Goal: Task Accomplishment & Management: Complete application form

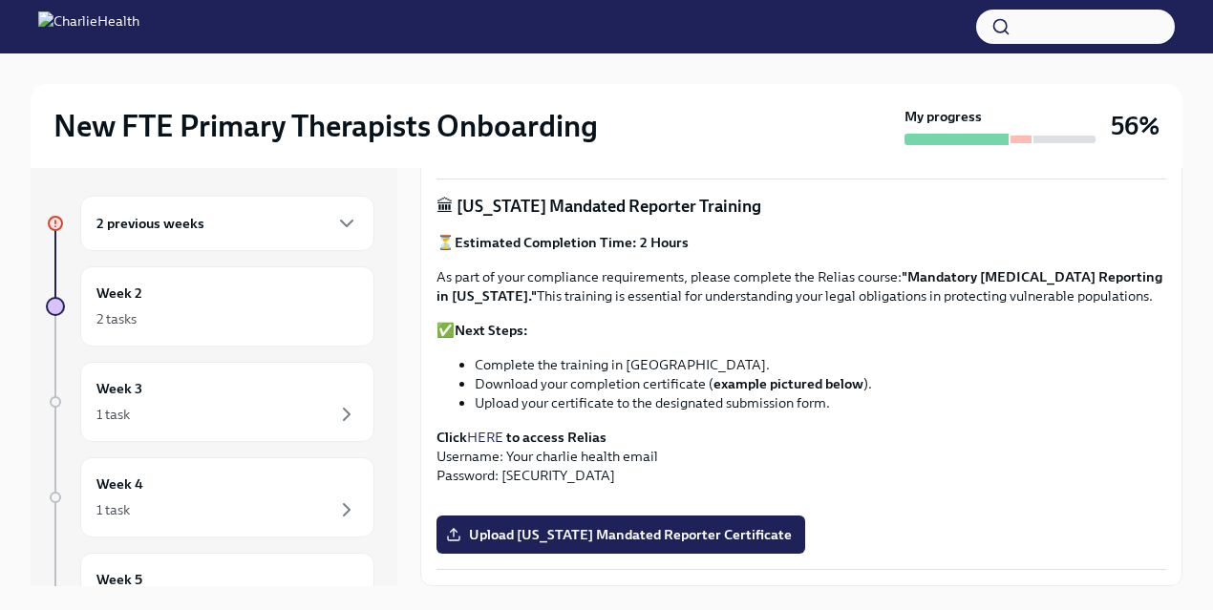
scroll to position [8, 0]
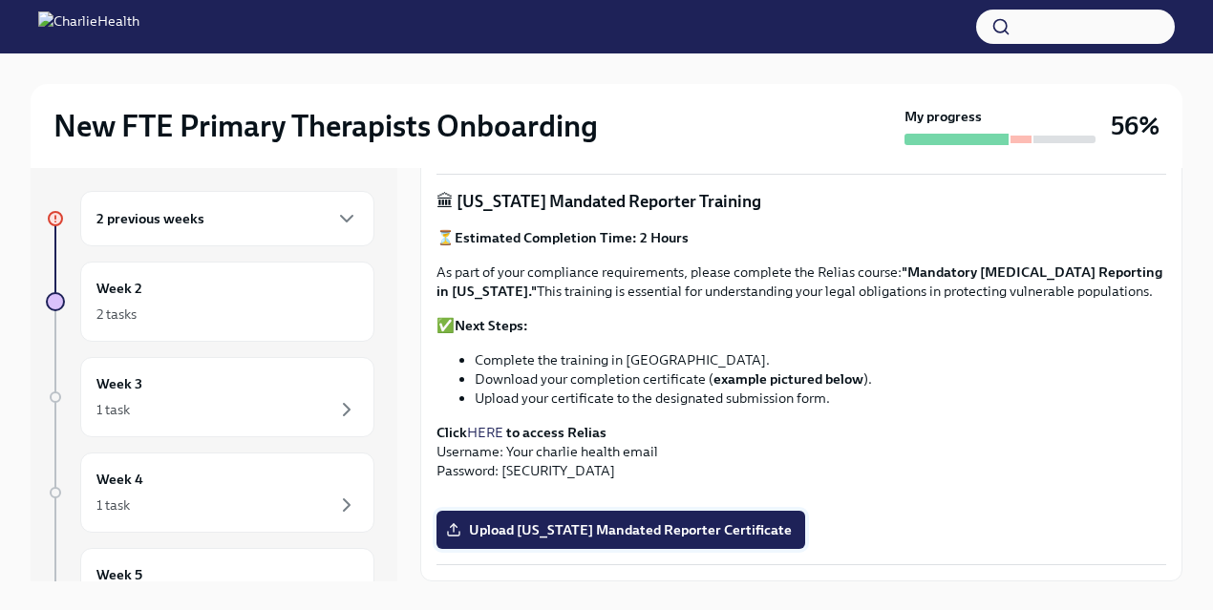
click at [561, 537] on span "Upload [US_STATE] Mandated Reporter Certificate" at bounding box center [621, 530] width 342 height 19
click at [0, 0] on input "Upload [US_STATE] Mandated Reporter Certificate" at bounding box center [0, 0] width 0 height 0
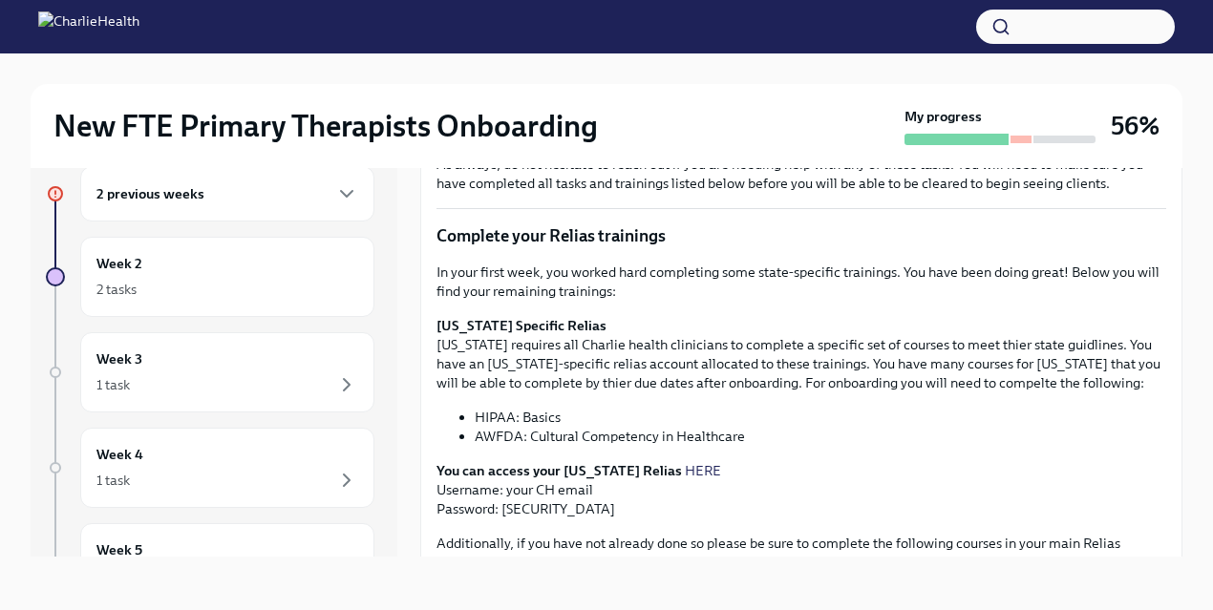
scroll to position [218, 0]
click at [685, 470] on link "HERE" at bounding box center [703, 469] width 36 height 17
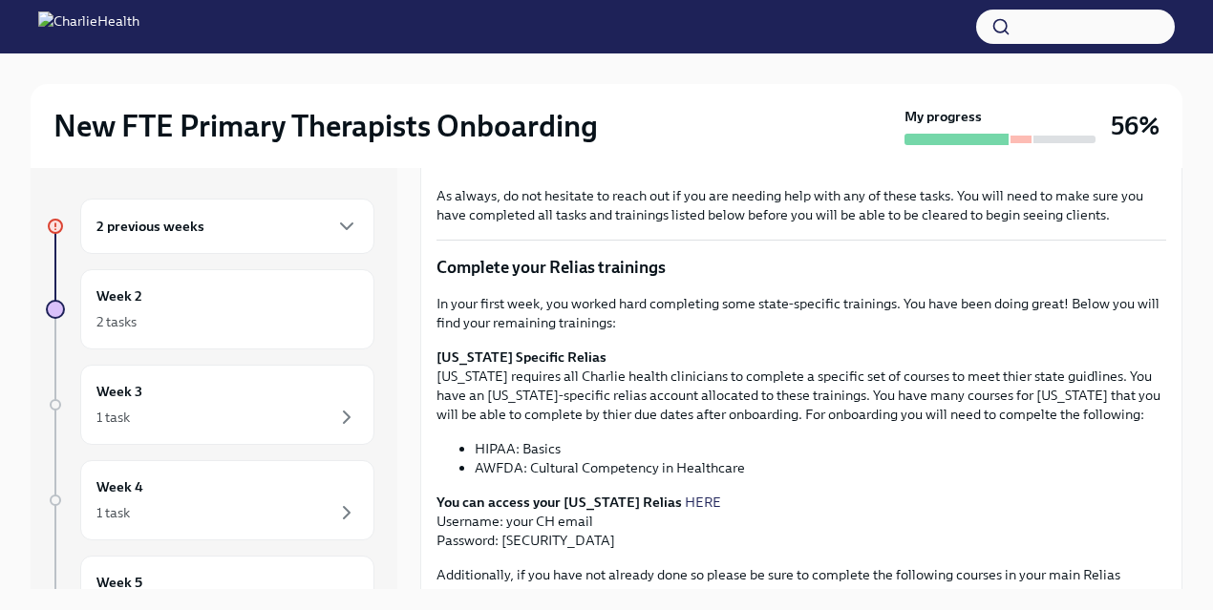
click at [280, 235] on div "2 previous weeks" at bounding box center [227, 226] width 262 height 23
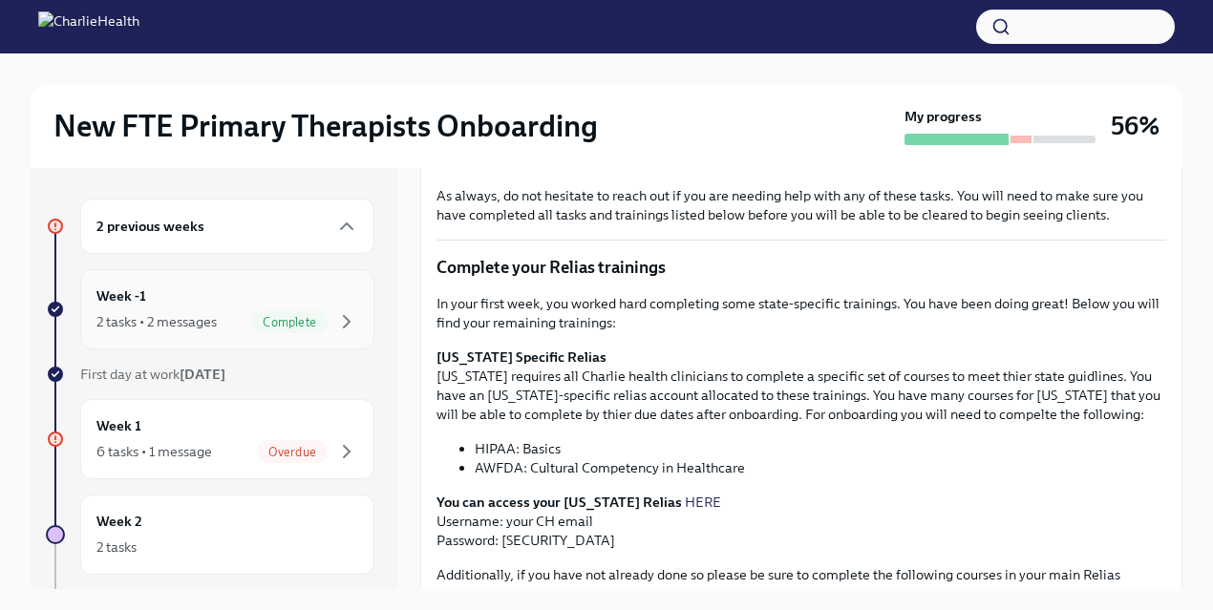
click at [277, 307] on div "Week -1 2 tasks • 2 messages Complete" at bounding box center [227, 310] width 262 height 48
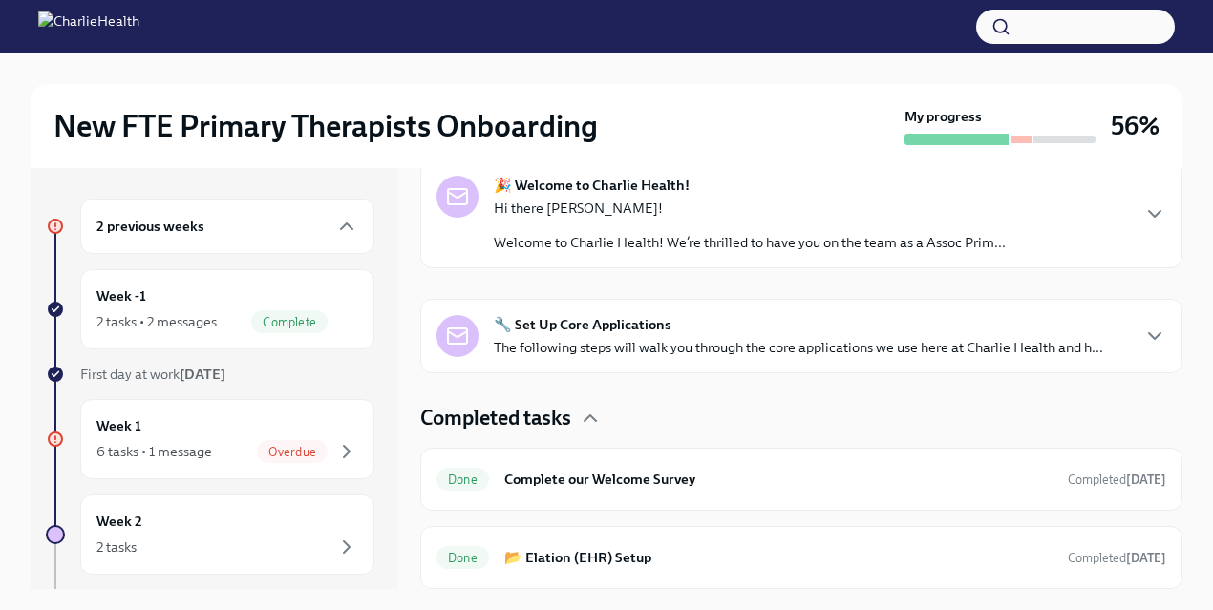
click at [649, 225] on div "Hi there [PERSON_NAME]! Welcome to Charlie Health! We’re thrilled to have you o…" at bounding box center [750, 225] width 512 height 53
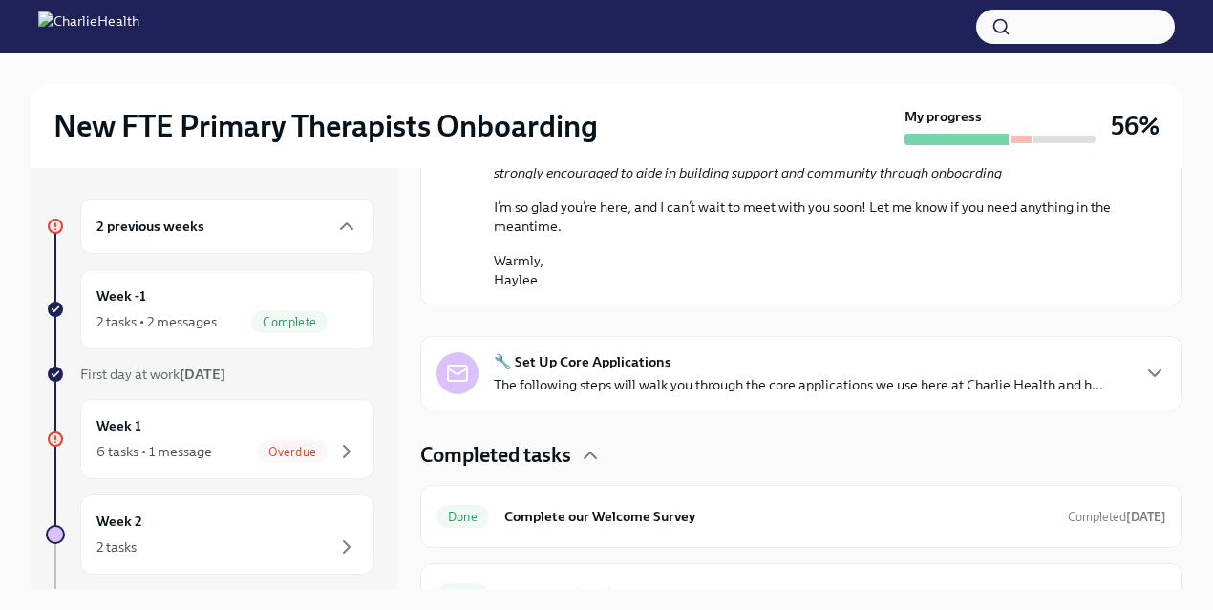
click at [649, 372] on div "🔧 Set Up Core Applications The following steps will walk you through the core a…" at bounding box center [798, 373] width 609 height 42
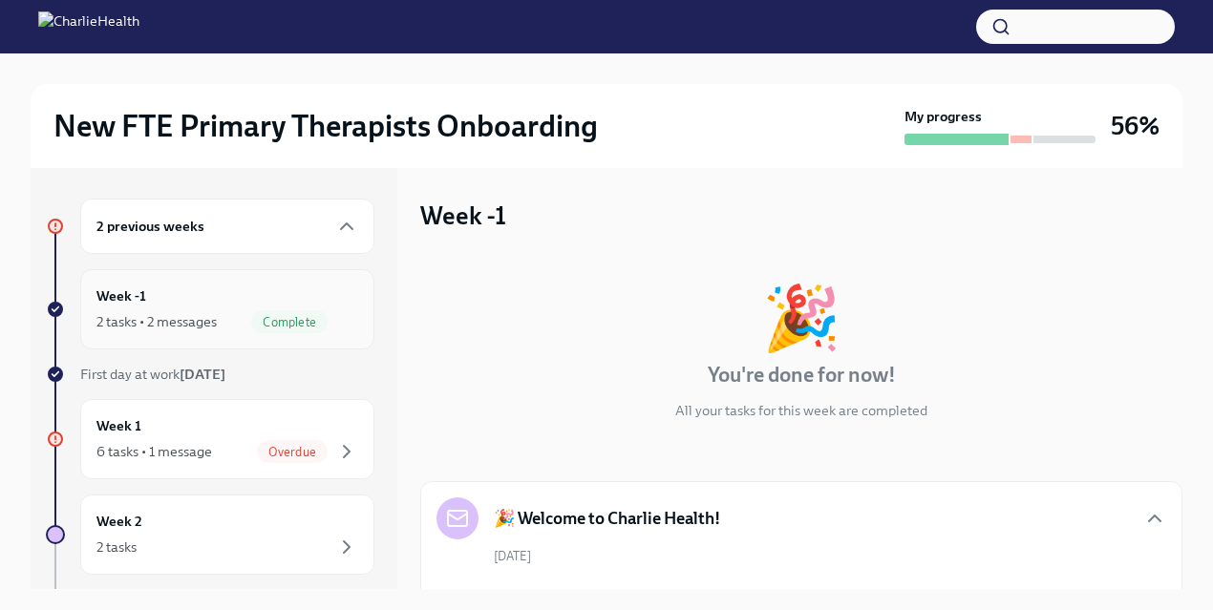
click at [288, 301] on div "Week -1 2 tasks • 2 messages Complete" at bounding box center [227, 310] width 262 height 48
click at [301, 433] on div "Week 1 6 tasks • 1 message Overdue" at bounding box center [227, 440] width 262 height 48
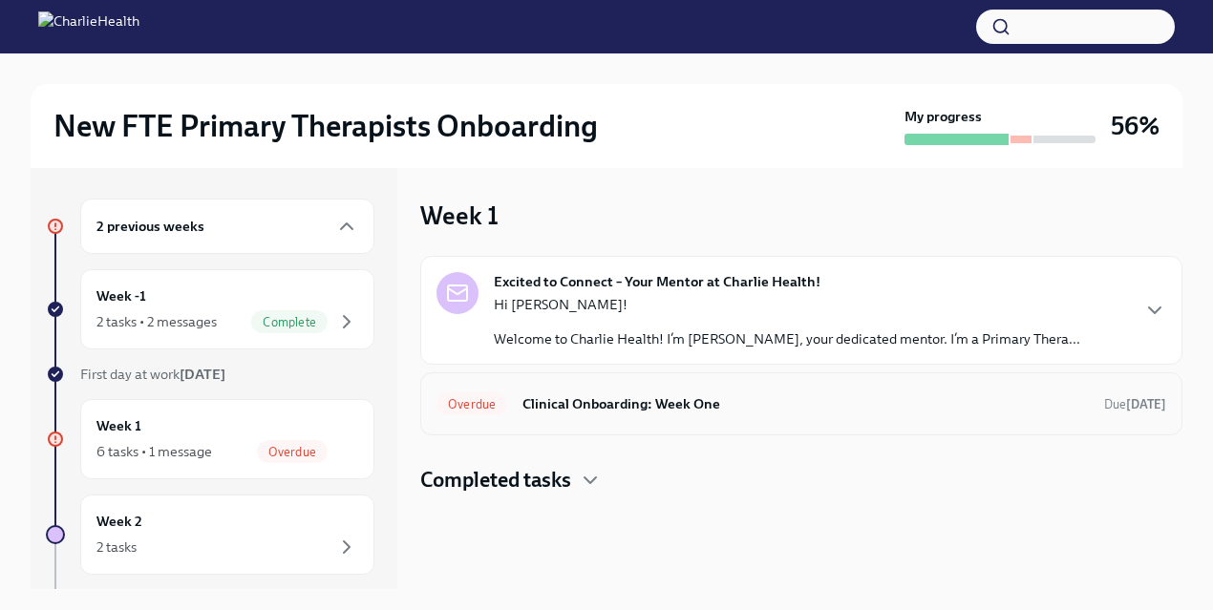
click at [584, 395] on h6 "Clinical Onboarding: Week One" at bounding box center [806, 404] width 566 height 21
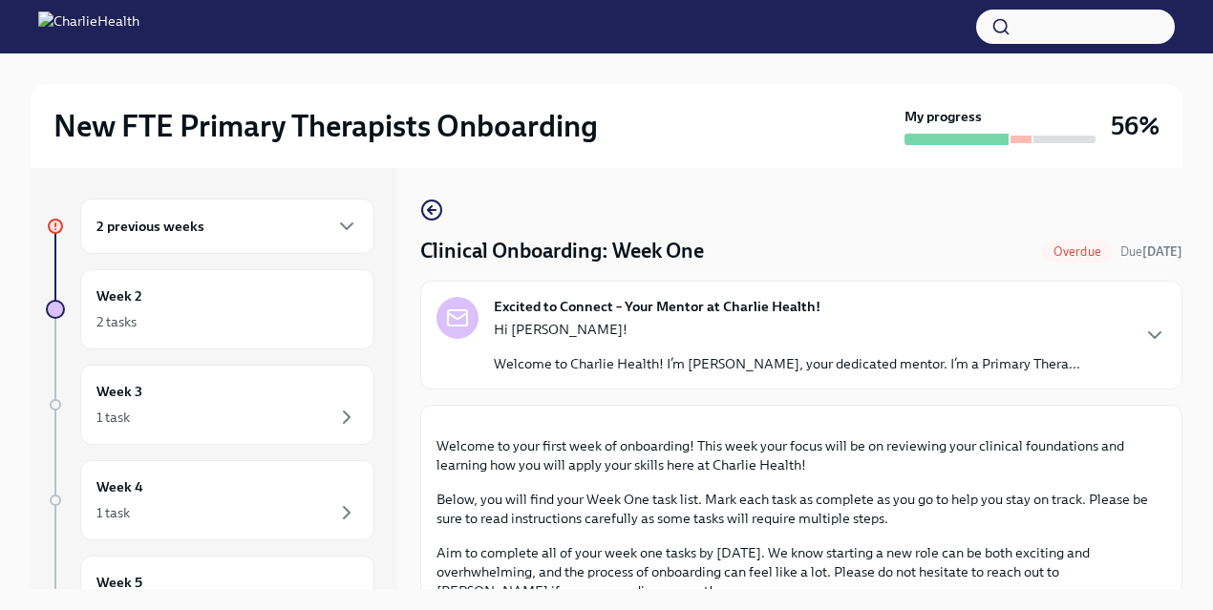
click at [608, 339] on div "Hi [PERSON_NAME]! Welcome to Charlie Health! I’m [PERSON_NAME], your dedicated …" at bounding box center [787, 346] width 587 height 53
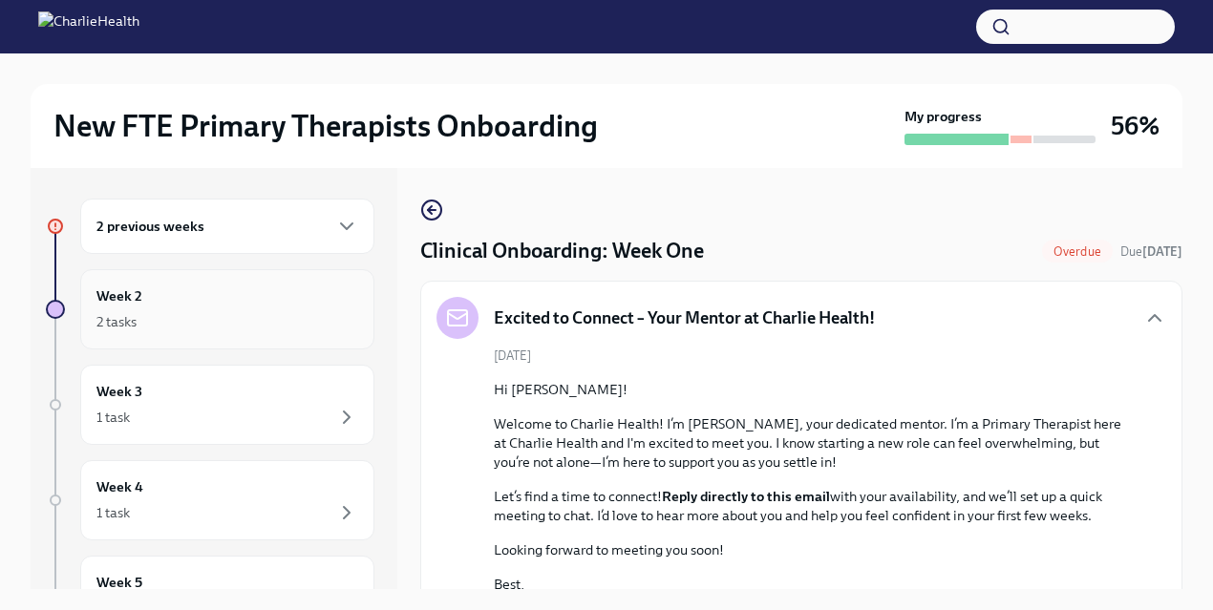
click at [325, 292] on div "Week 2 2 tasks" at bounding box center [227, 310] width 262 height 48
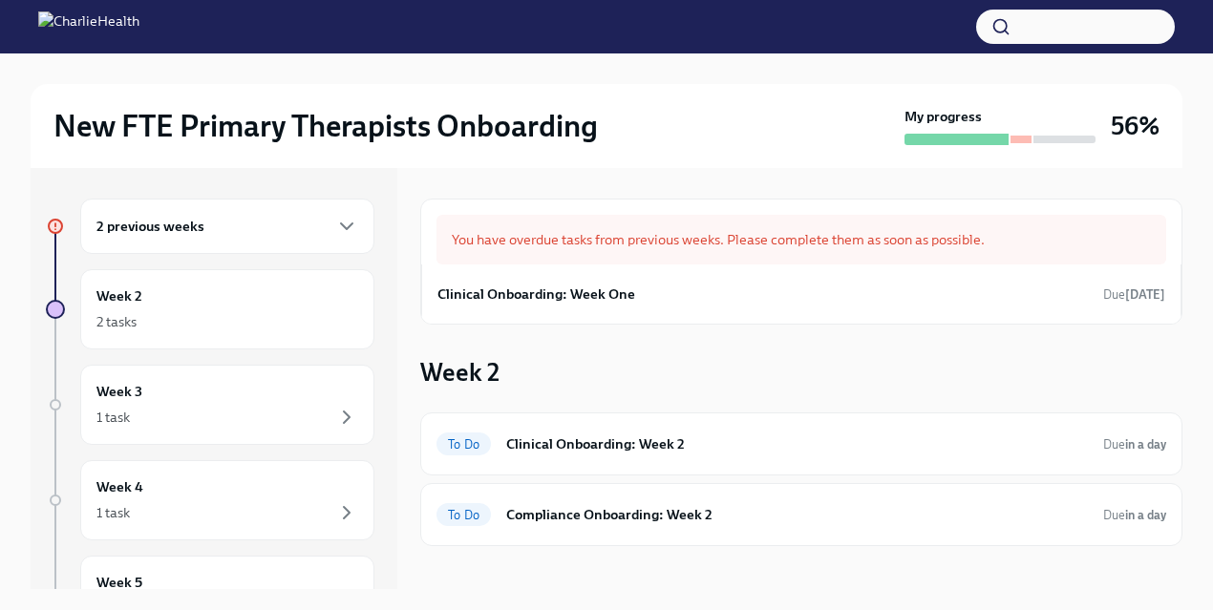
click at [559, 255] on div "You have overdue tasks from previous weeks. Please complete them as soon as pos…" at bounding box center [802, 240] width 730 height 50
click at [546, 301] on h6 "Clinical Onboarding: Week One" at bounding box center [537, 294] width 198 height 21
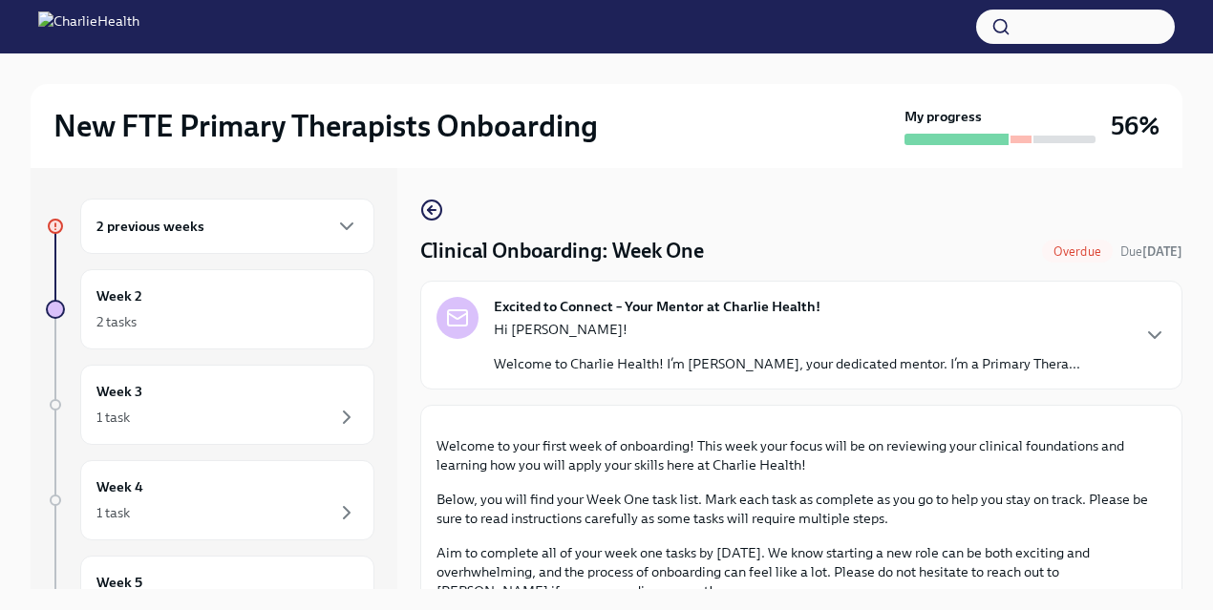
scroll to position [16, 0]
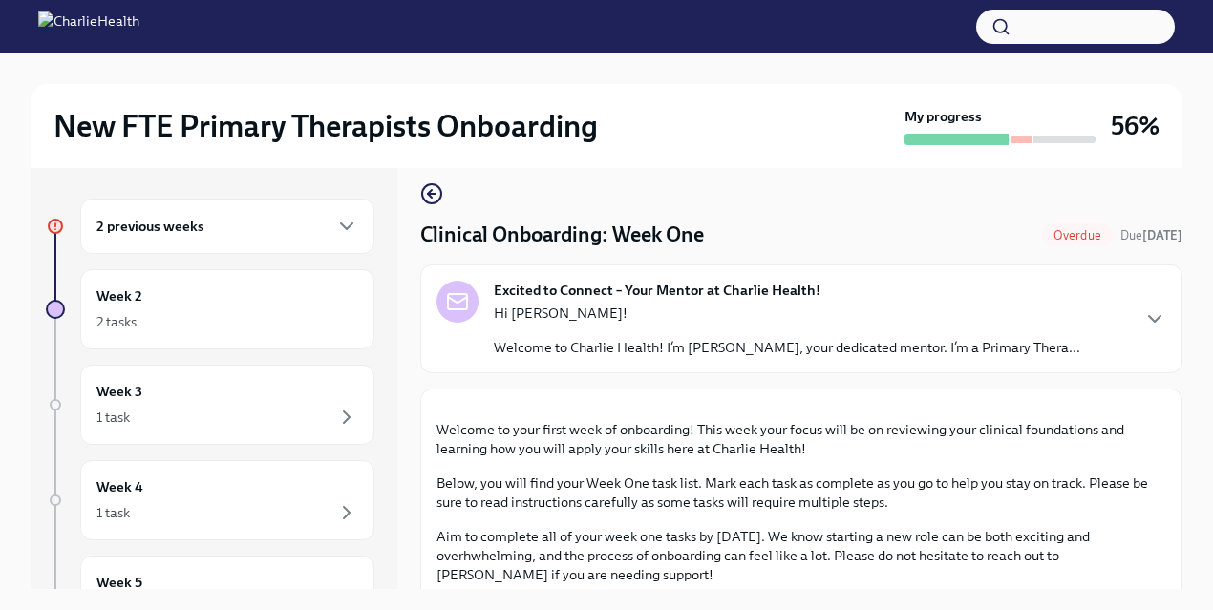
click at [546, 301] on div "Excited to Connect – Your Mentor at Charlie Health! Hi [PERSON_NAME]! Welcome t…" at bounding box center [787, 319] width 587 height 76
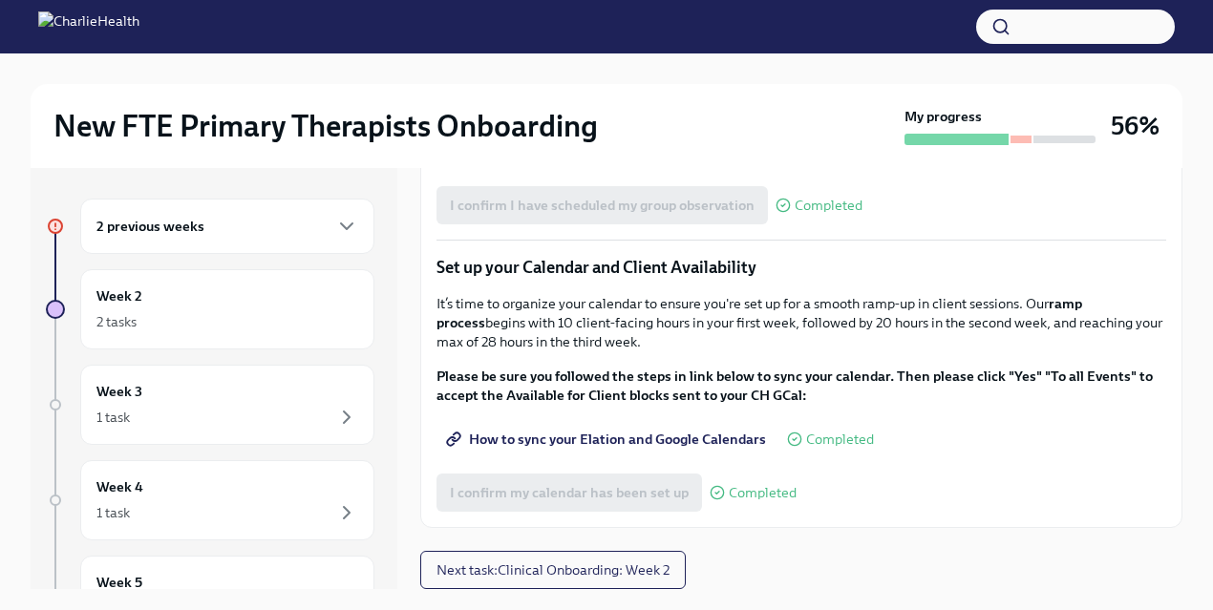
scroll to position [32, 0]
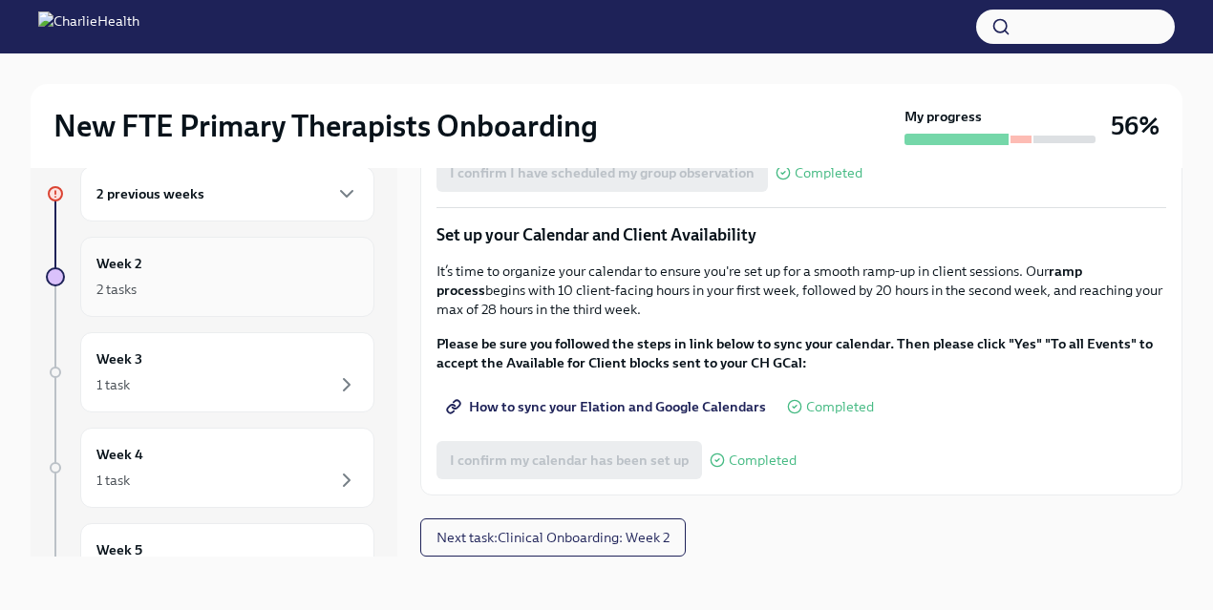
click at [269, 288] on div "2 tasks" at bounding box center [227, 289] width 262 height 23
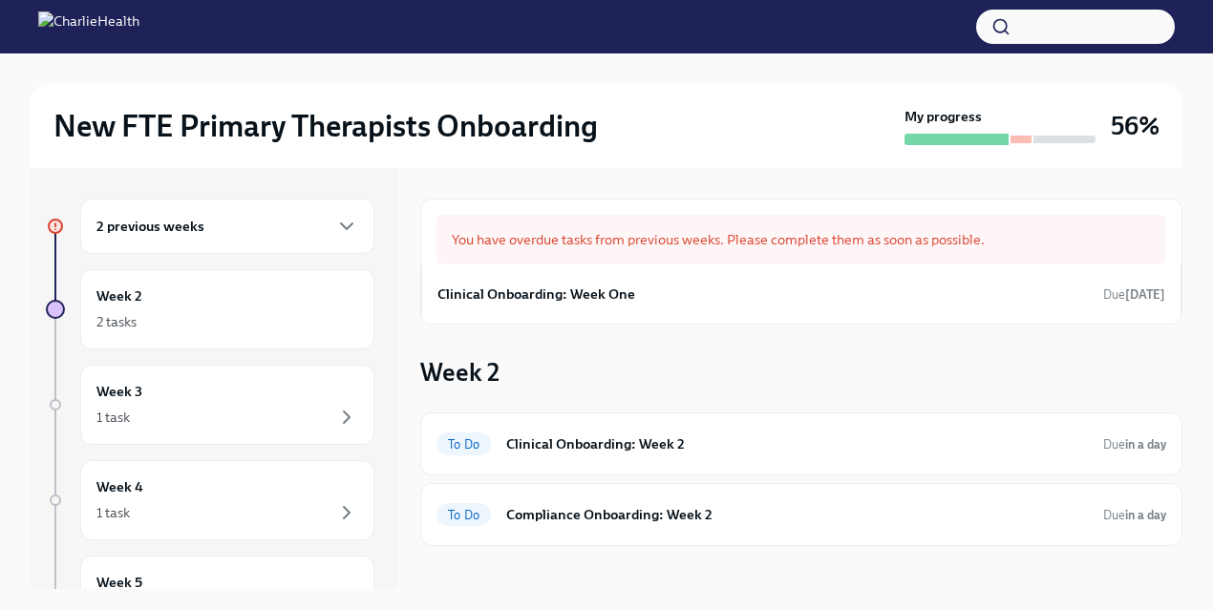
click at [291, 222] on div "2 previous weeks" at bounding box center [227, 226] width 262 height 23
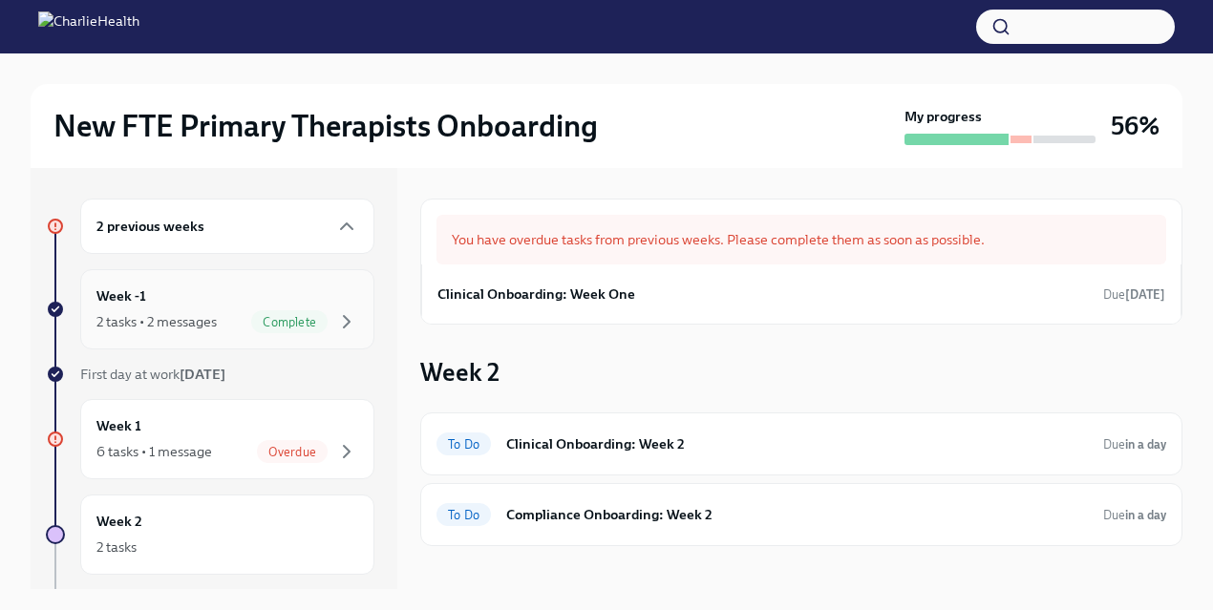
click at [267, 302] on div "Week -1 2 tasks • 2 messages Complete" at bounding box center [227, 310] width 262 height 48
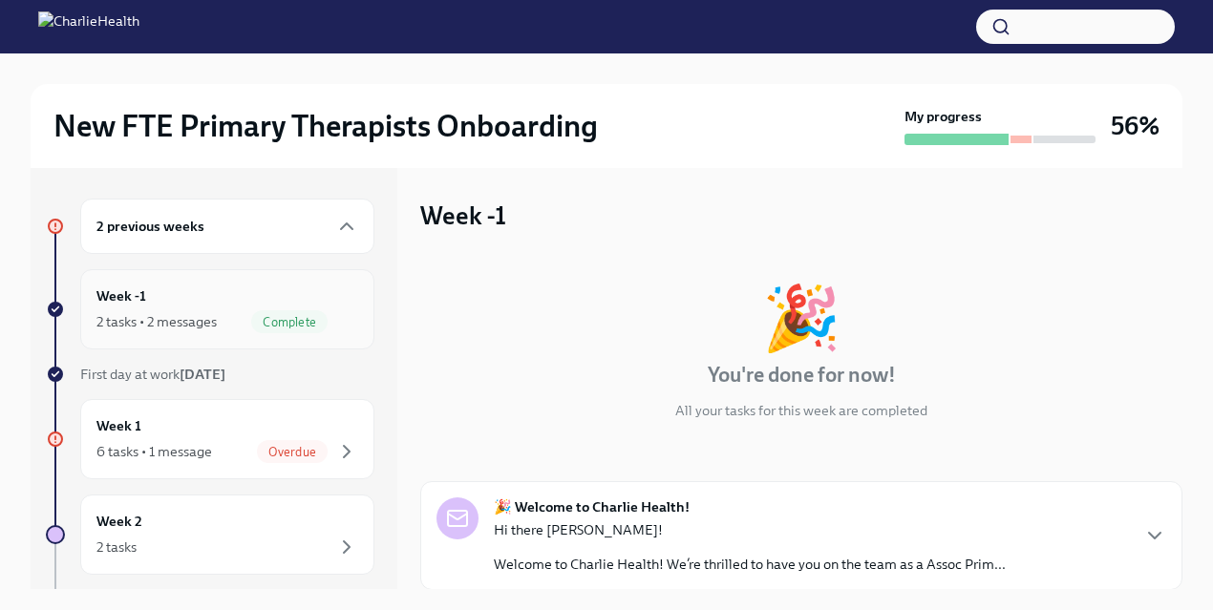
click at [267, 303] on div "Week -1 2 tasks • 2 messages Complete" at bounding box center [227, 310] width 262 height 48
click at [268, 235] on div "2 previous weeks" at bounding box center [227, 226] width 262 height 23
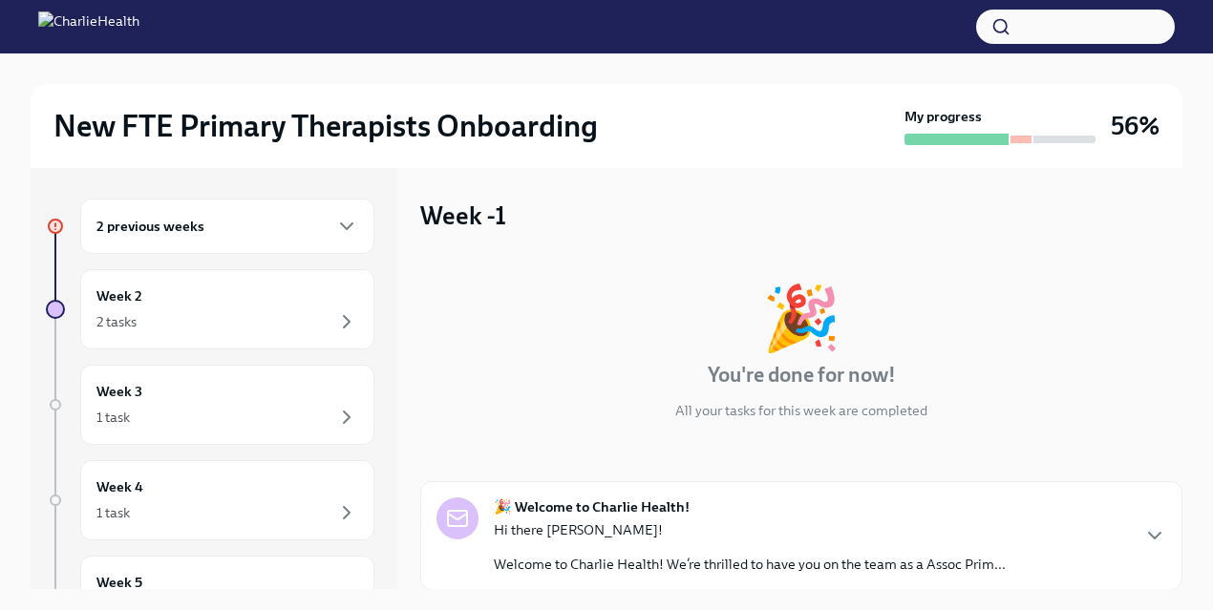
click at [268, 235] on div "2 previous weeks" at bounding box center [227, 226] width 262 height 23
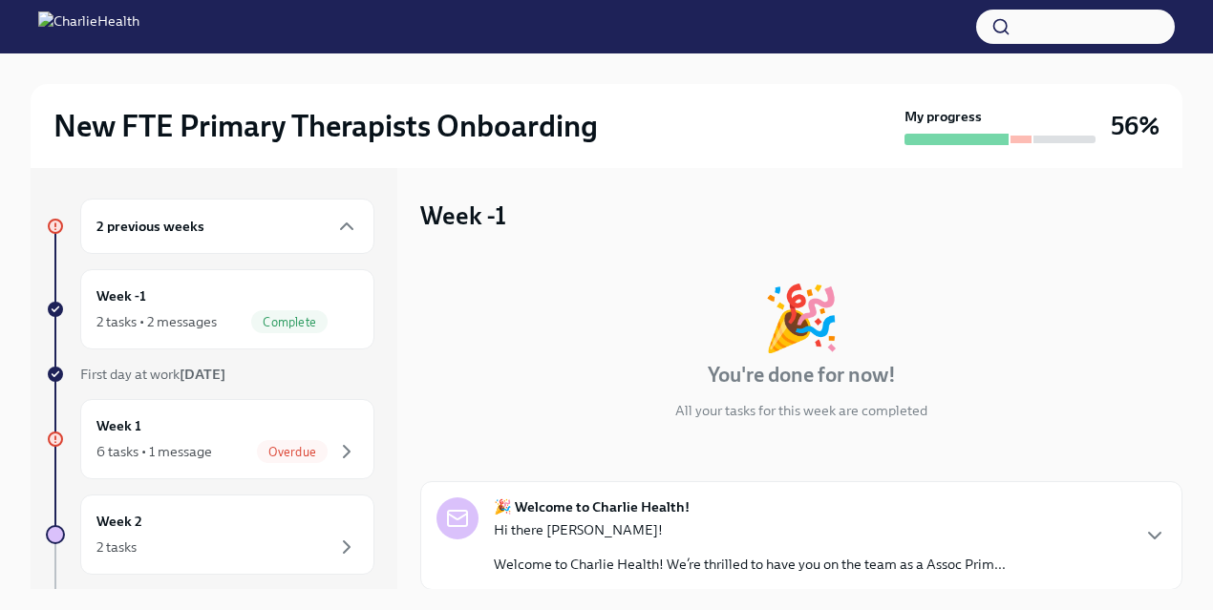
click at [268, 235] on div "2 previous weeks" at bounding box center [227, 226] width 262 height 23
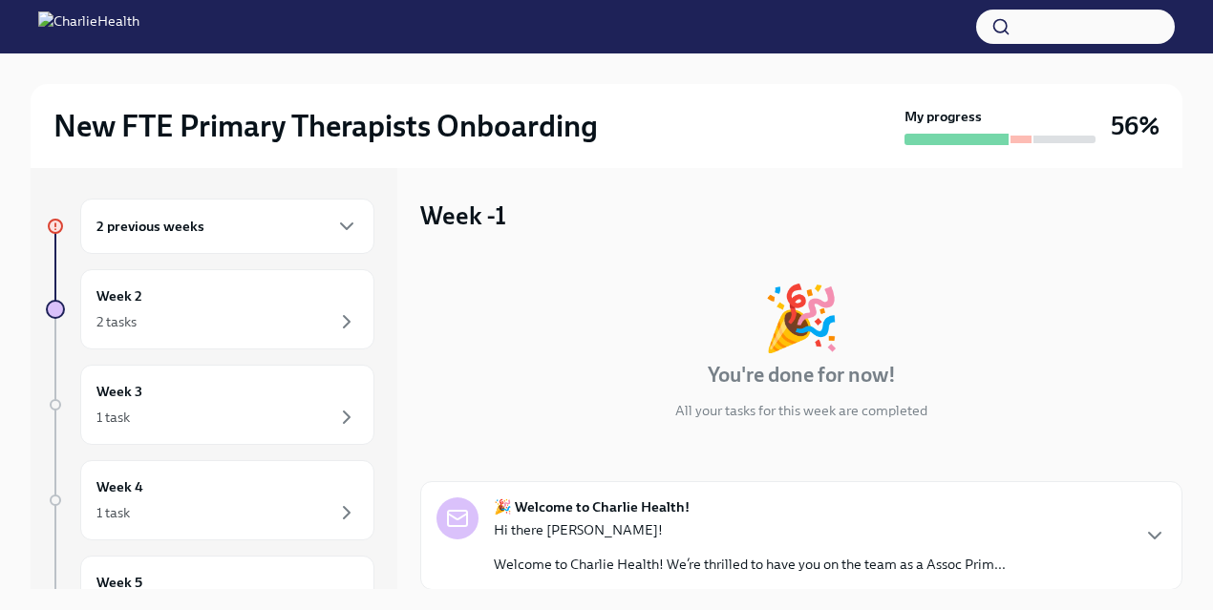
click at [268, 235] on div "2 previous weeks" at bounding box center [227, 226] width 262 height 23
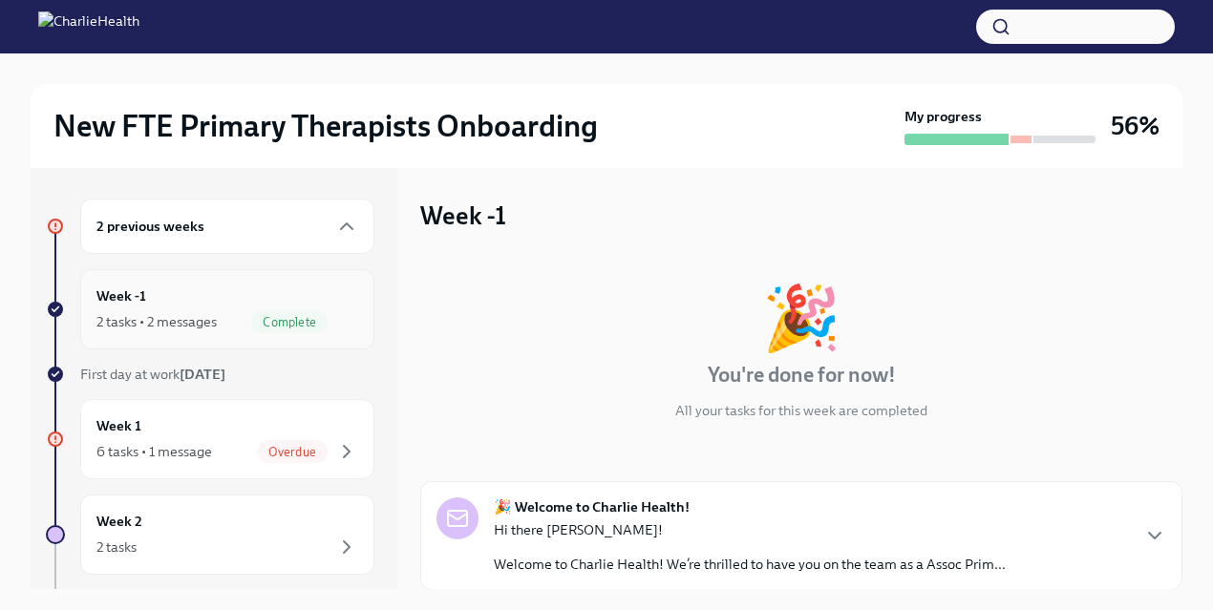
click at [263, 294] on div "Week -1 2 tasks • 2 messages Complete" at bounding box center [227, 310] width 262 height 48
click at [252, 427] on div "Week 1 6 tasks • 1 message Overdue" at bounding box center [227, 440] width 262 height 48
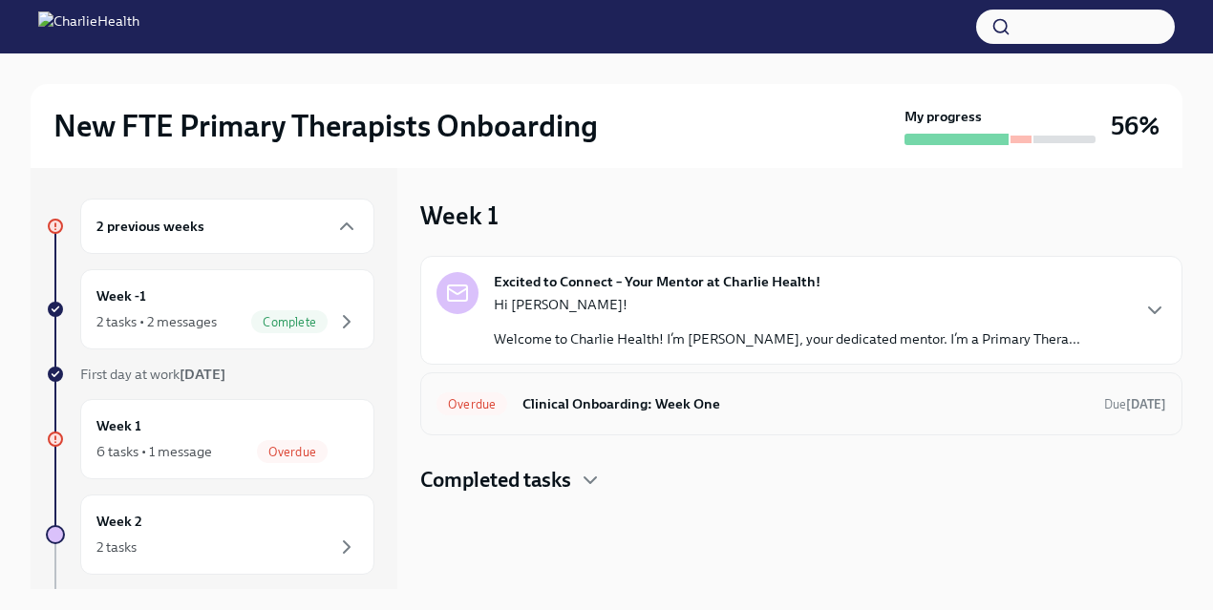
click at [525, 400] on h6 "Clinical Onboarding: Week One" at bounding box center [806, 404] width 566 height 21
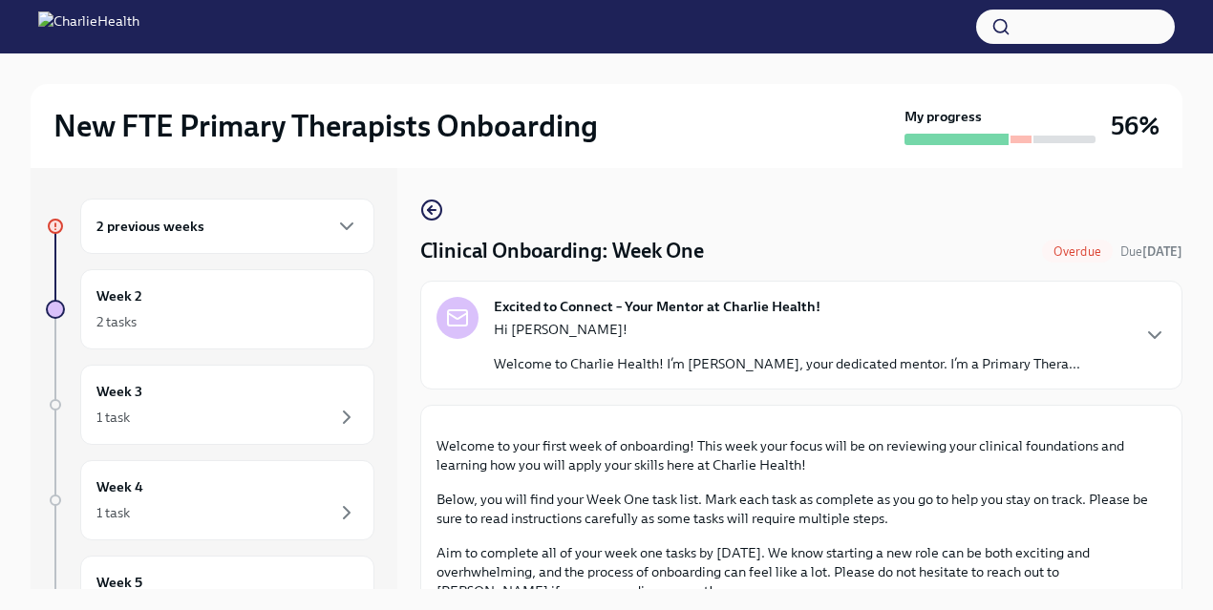
click at [549, 331] on p "Hi [PERSON_NAME]!" at bounding box center [787, 329] width 587 height 19
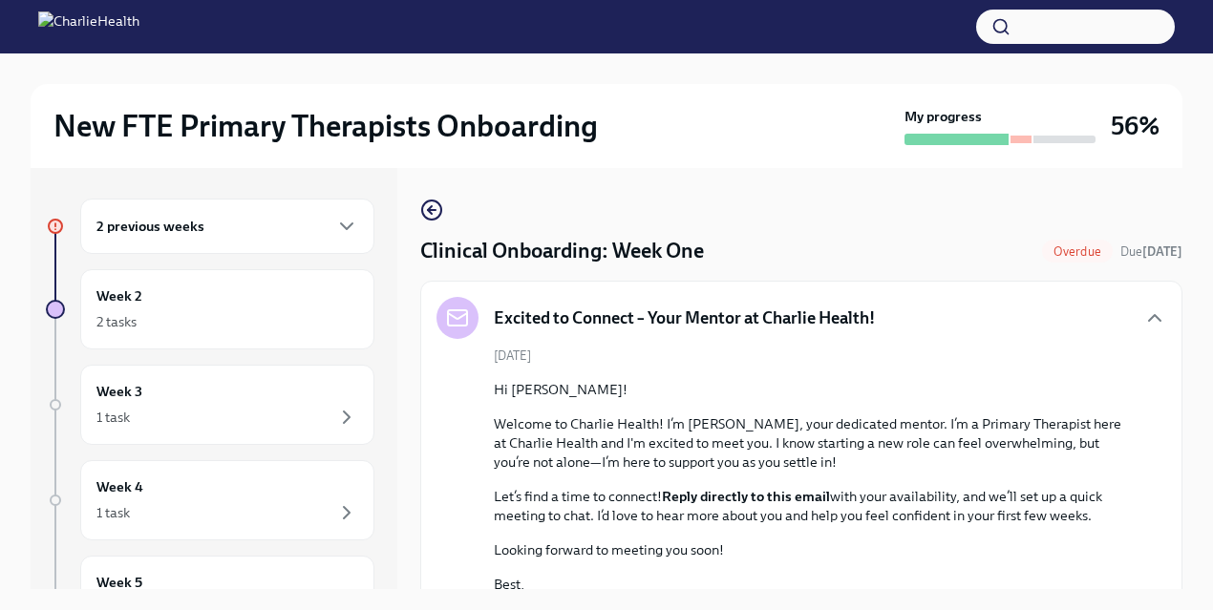
click at [310, 223] on div "2 previous weeks" at bounding box center [227, 226] width 262 height 23
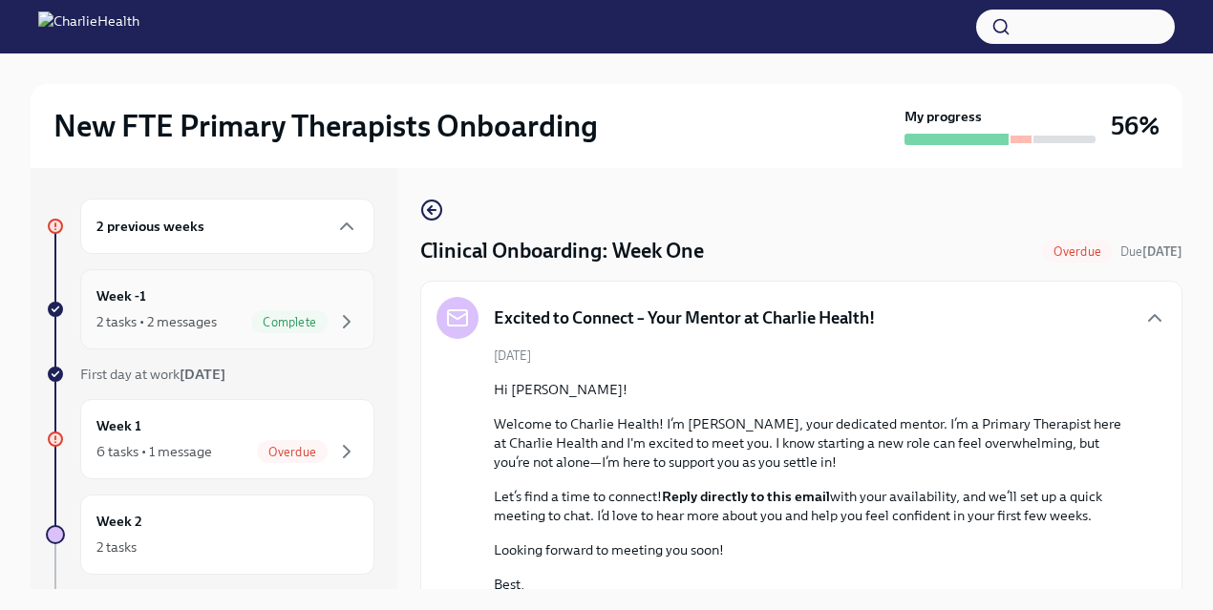
click at [287, 297] on div "Week -1 2 tasks • 2 messages Complete" at bounding box center [227, 310] width 262 height 48
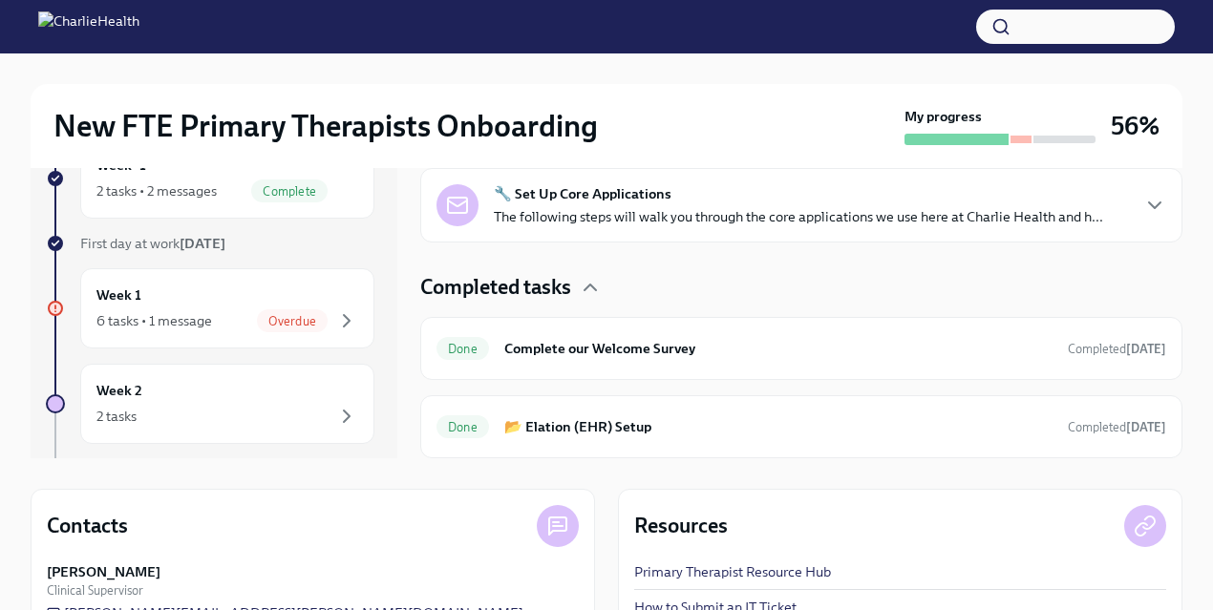
scroll to position [184, 0]
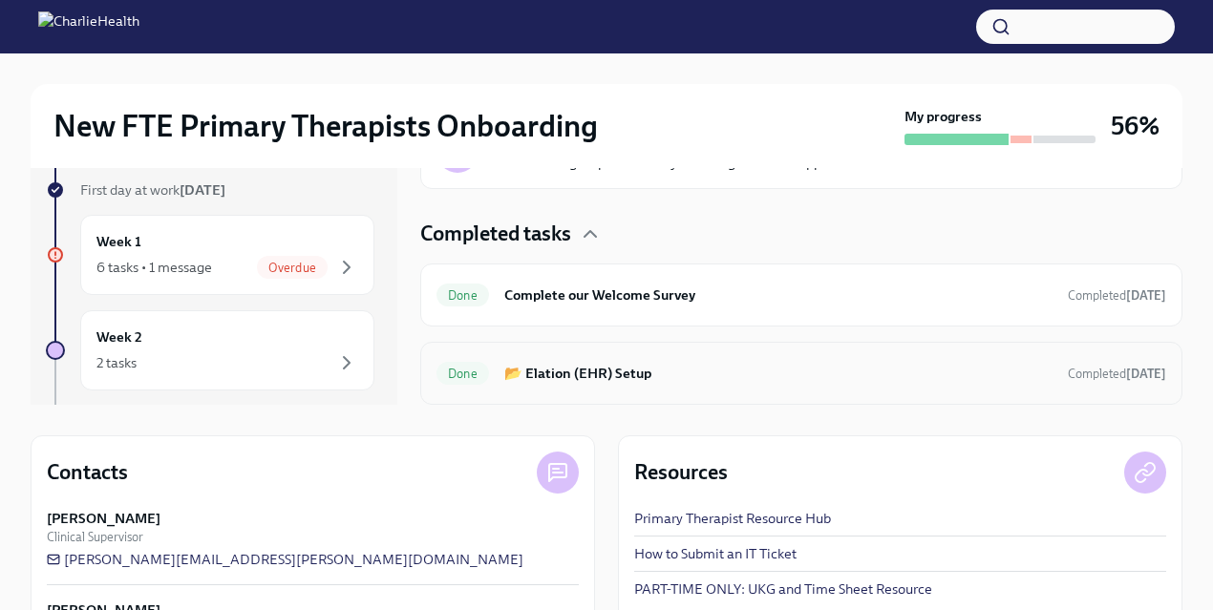
click at [590, 387] on div "Done 📂 Elation (EHR) Setup Completed [DATE]" at bounding box center [802, 373] width 730 height 31
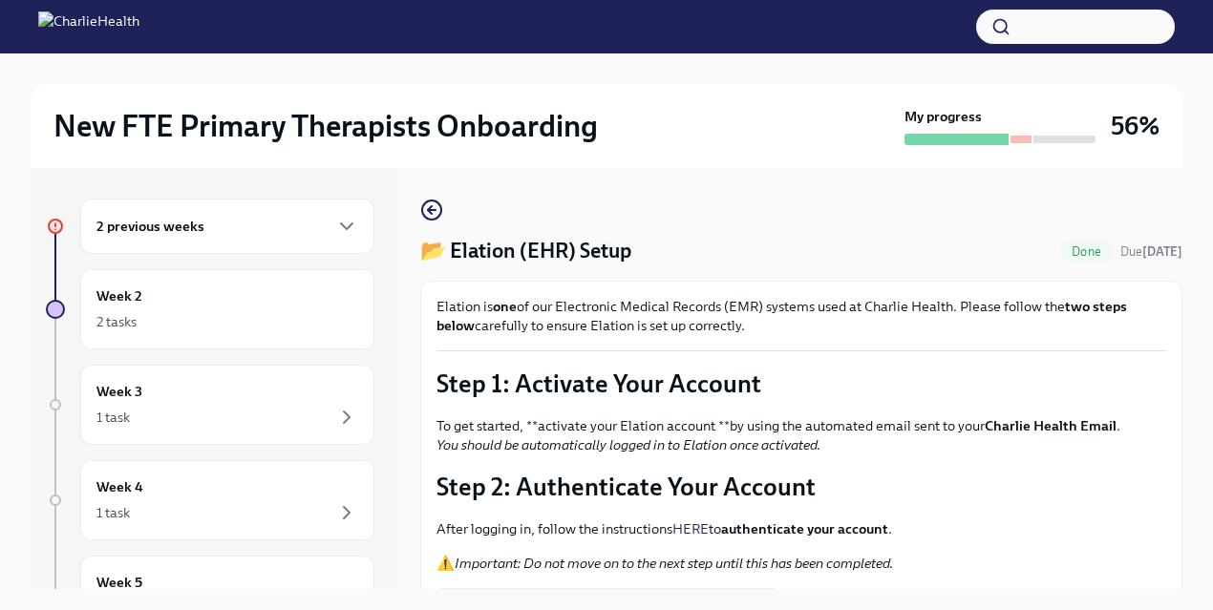
click at [445, 214] on div "📂 Elation (EHR) Setup Done Due [DATE] Elation is one of our Electronic Medical …" at bounding box center [801, 421] width 762 height 444
click at [428, 207] on icon "button" at bounding box center [431, 210] width 23 height 23
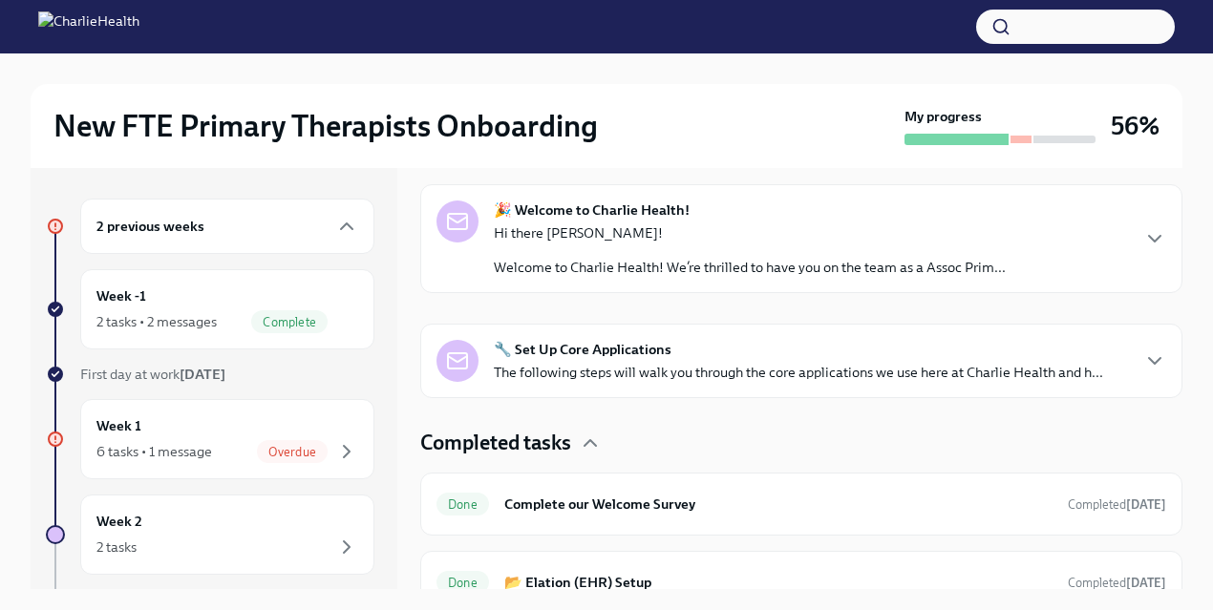
scroll to position [322, 0]
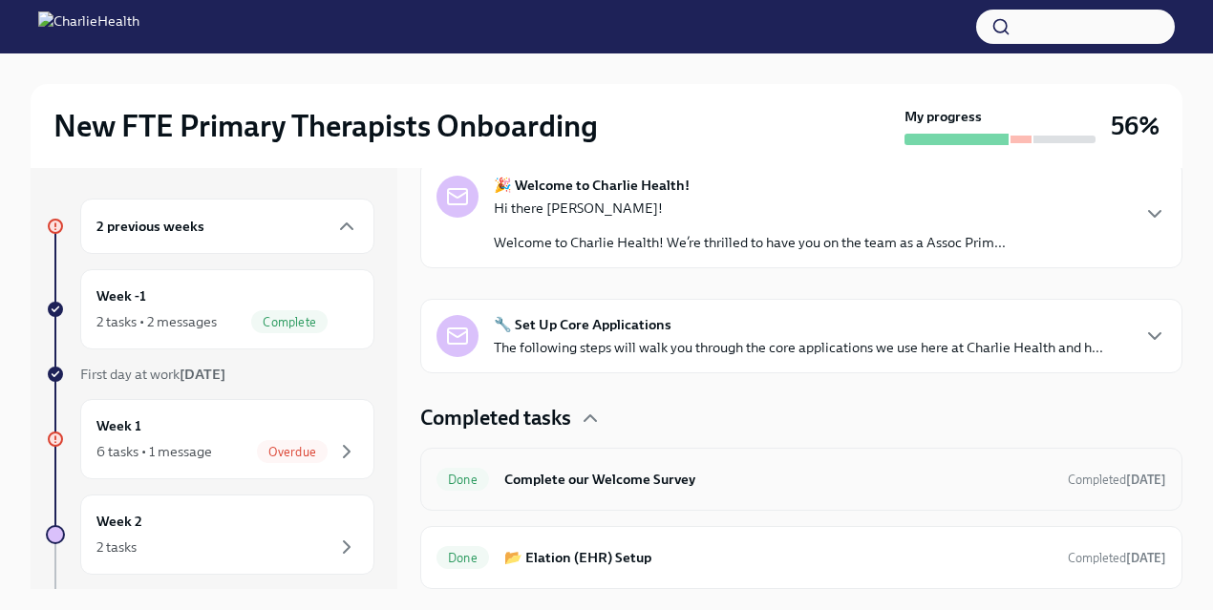
click at [524, 495] on div "Done Complete our Welcome Survey Completed [DATE]" at bounding box center [801, 479] width 762 height 63
click at [522, 480] on h6 "Complete our Welcome Survey" at bounding box center [778, 479] width 548 height 21
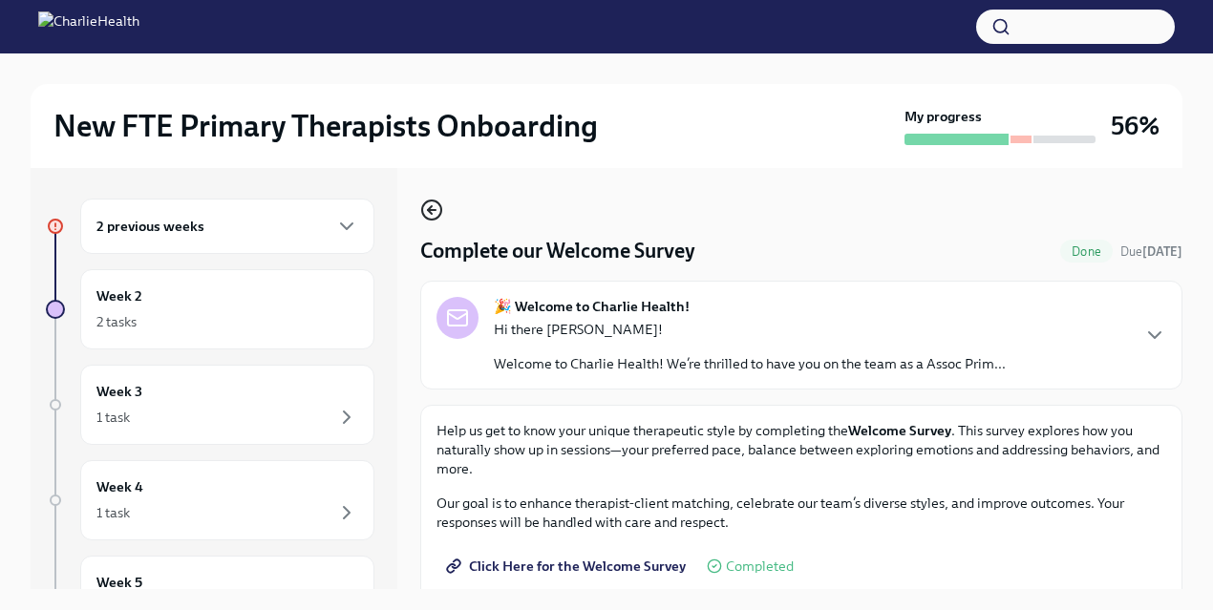
click at [432, 214] on icon "button" at bounding box center [431, 210] width 23 height 23
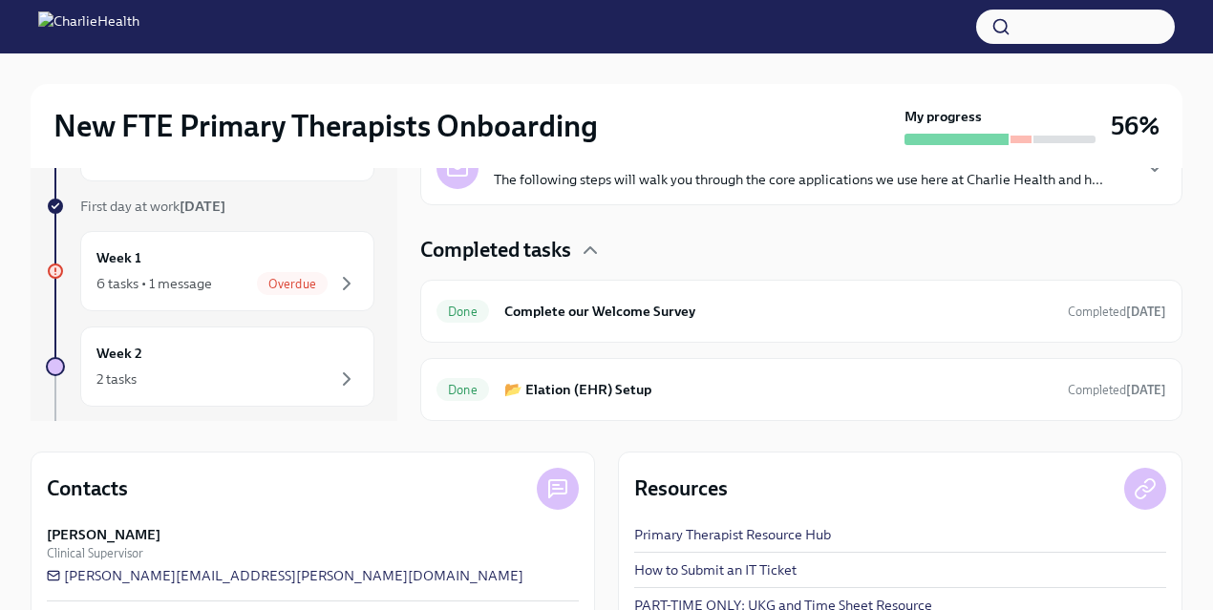
scroll to position [235, 0]
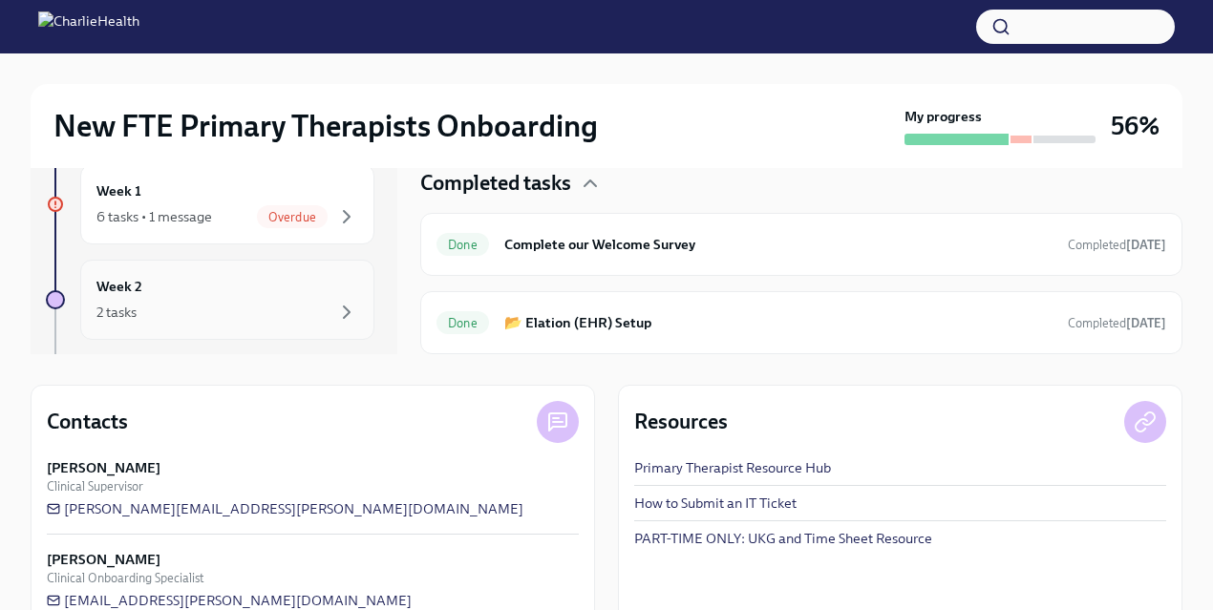
click at [269, 314] on div "2 tasks" at bounding box center [227, 312] width 262 height 23
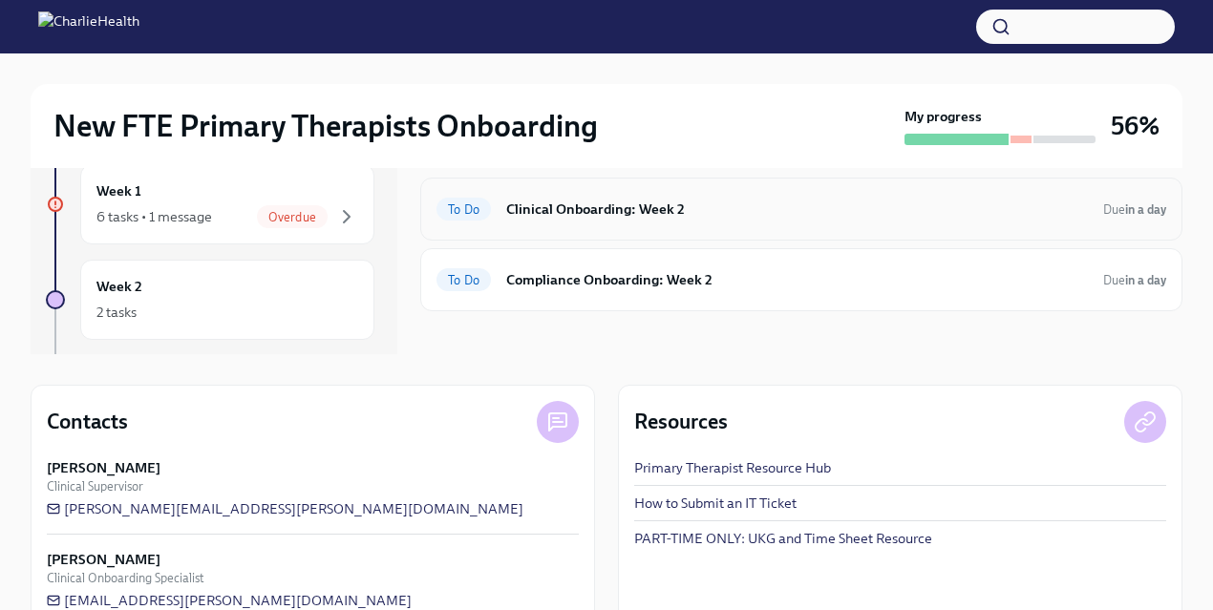
click at [575, 216] on h6 "Clinical Onboarding: Week 2" at bounding box center [797, 209] width 582 height 21
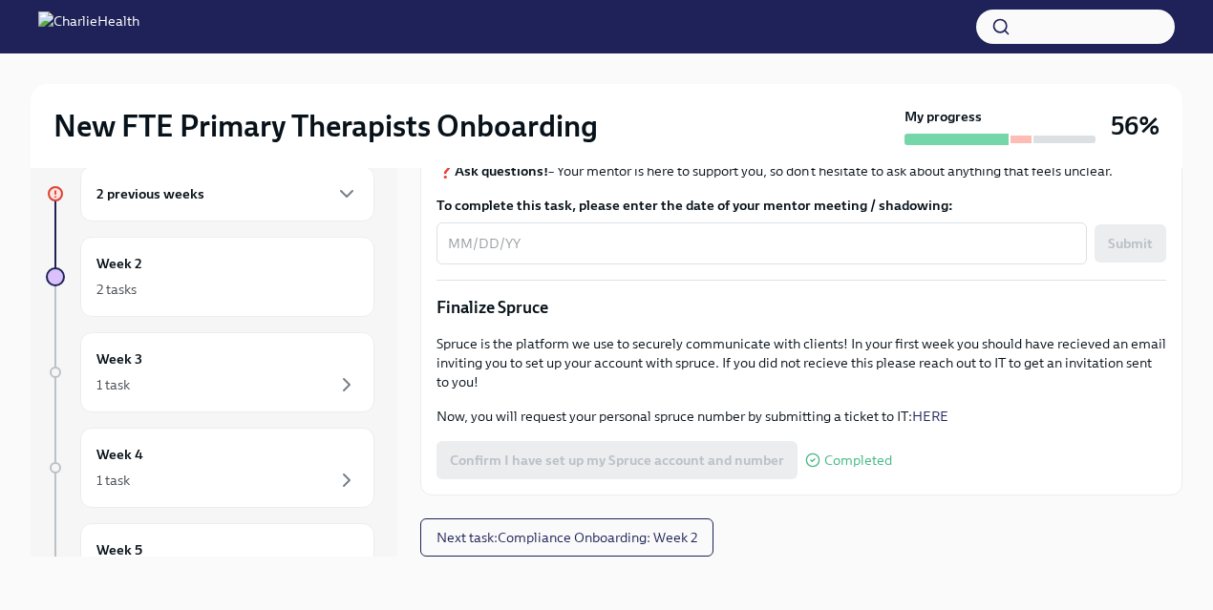
scroll to position [2112, 0]
click at [454, 533] on span "Next task : Compliance Onboarding: Week 2" at bounding box center [567, 537] width 261 height 19
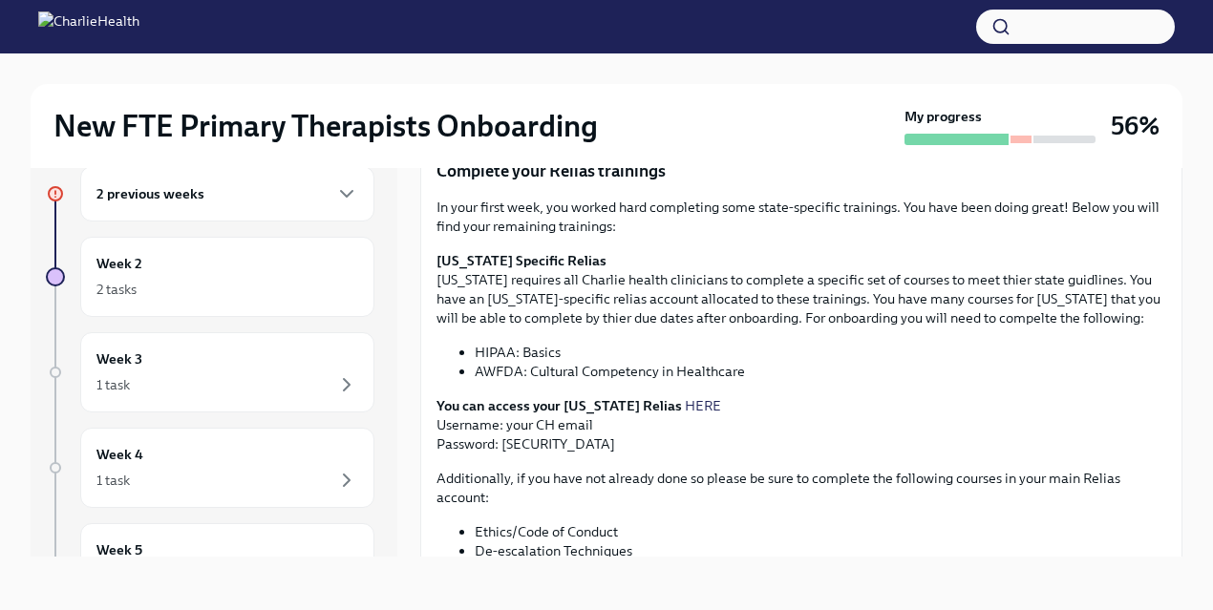
scroll to position [275, 0]
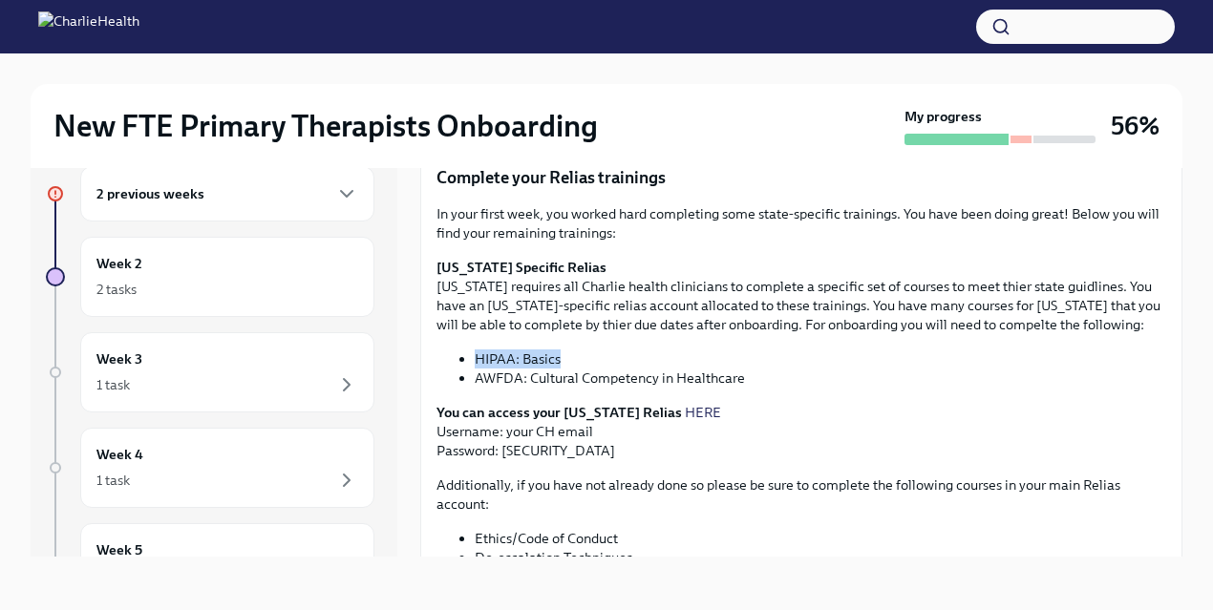
drag, startPoint x: 565, startPoint y: 363, endPoint x: 476, endPoint y: 360, distance: 88.9
click at [476, 360] on li "HIPAA: Basics" at bounding box center [821, 359] width 692 height 19
copy li "HIPAA: Basics"
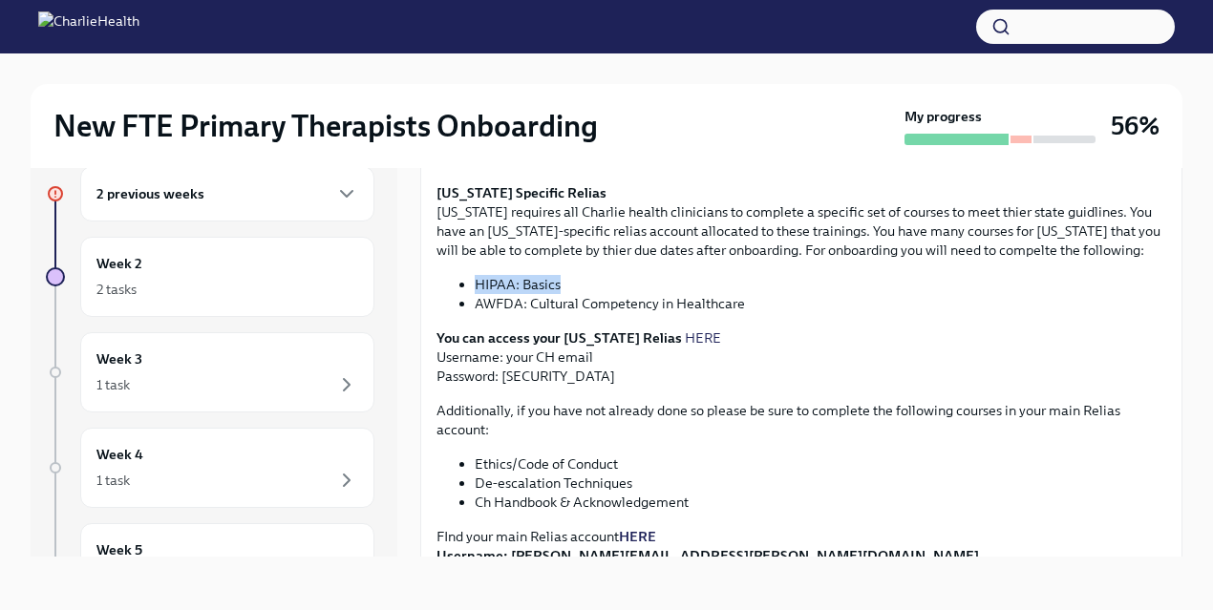
scroll to position [347, 0]
